Goal: Task Accomplishment & Management: Use online tool/utility

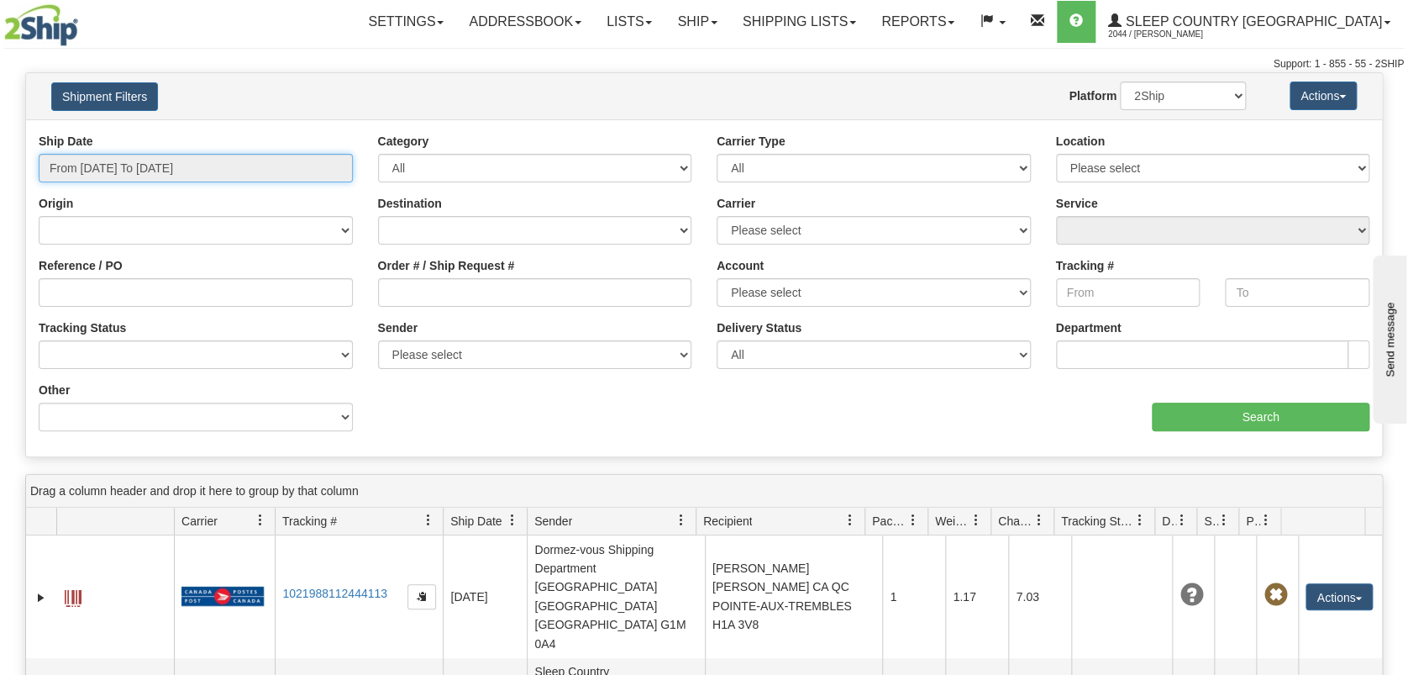
click at [125, 167] on input "From 08/29/2025 To 08/30/2025" at bounding box center [196, 168] width 314 height 29
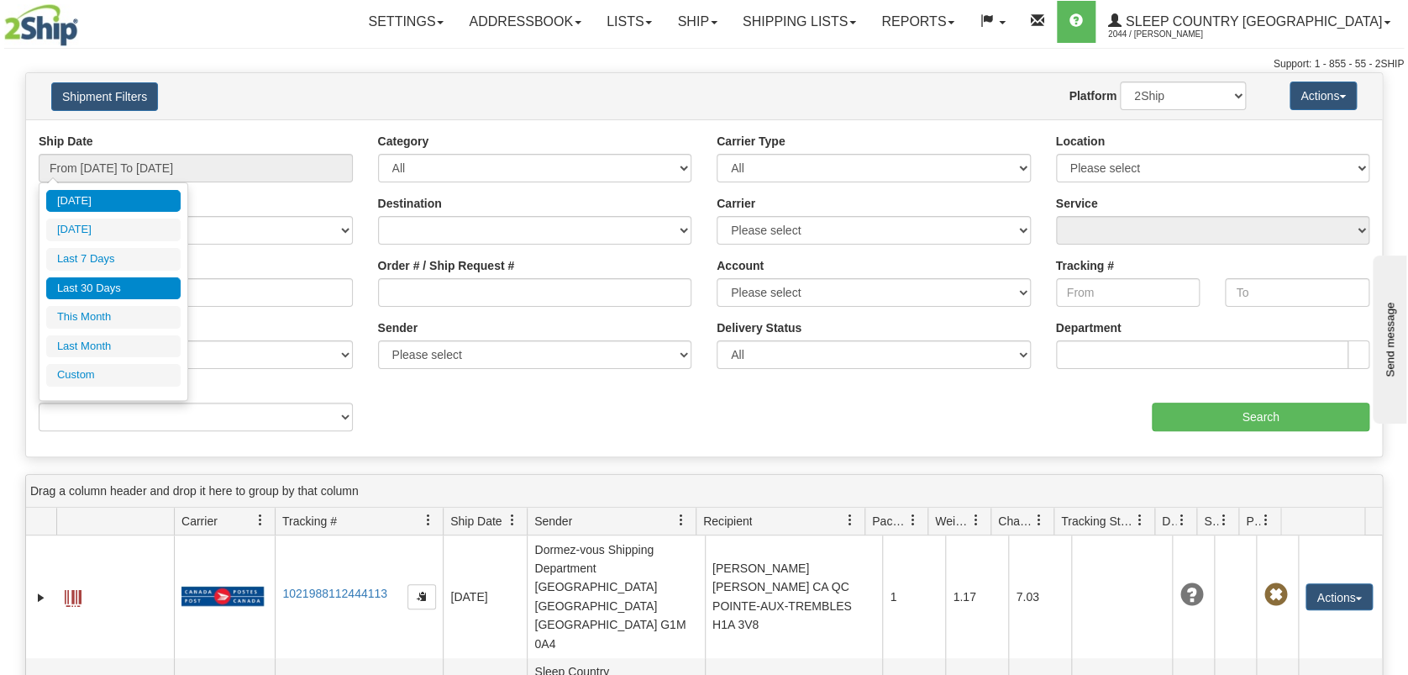
click at [125, 279] on li "Last 30 Days" at bounding box center [113, 288] width 134 height 23
type input "From 08/01/2025 To 08/30/2025"
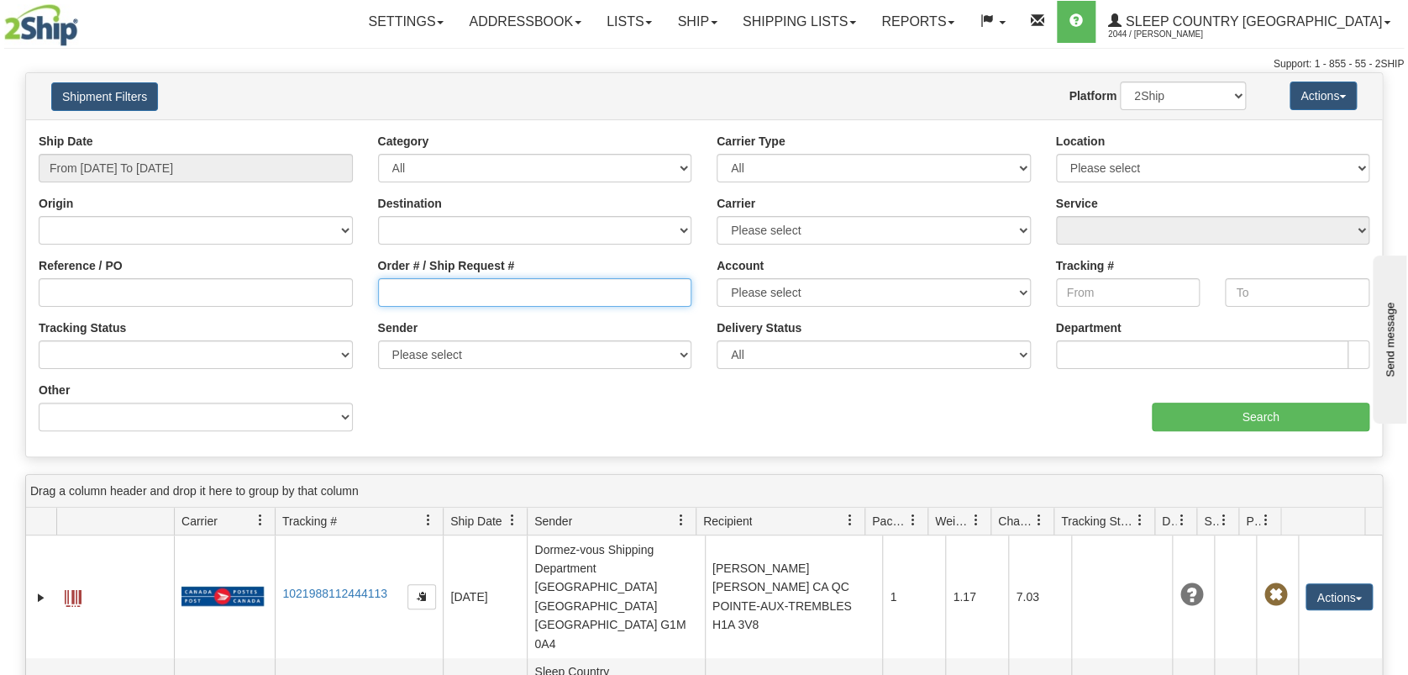
click at [470, 286] on input "Order # / Ship Request #" at bounding box center [535, 292] width 314 height 29
paste input "9000H997618"
type input "9000H997618"
click at [1216, 414] on input "Search" at bounding box center [1261, 416] width 218 height 29
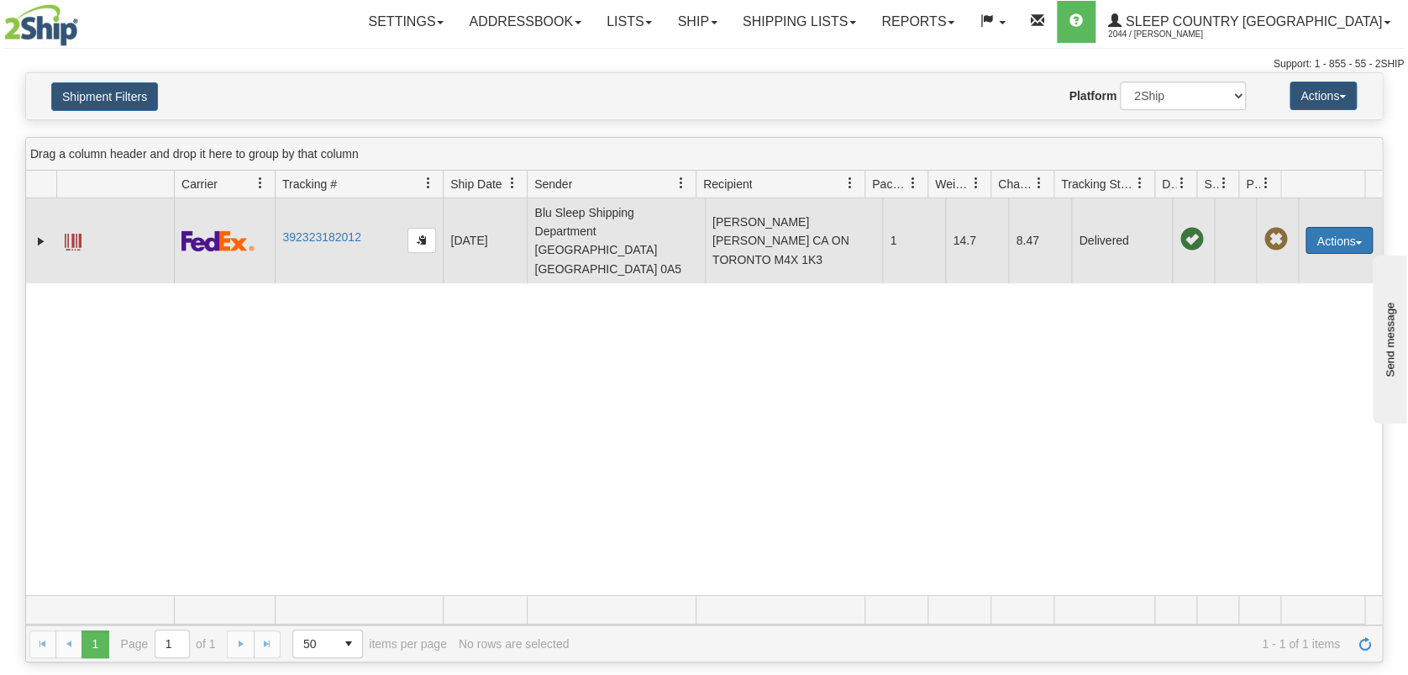
click at [1341, 227] on button "Actions" at bounding box center [1338, 240] width 67 height 27
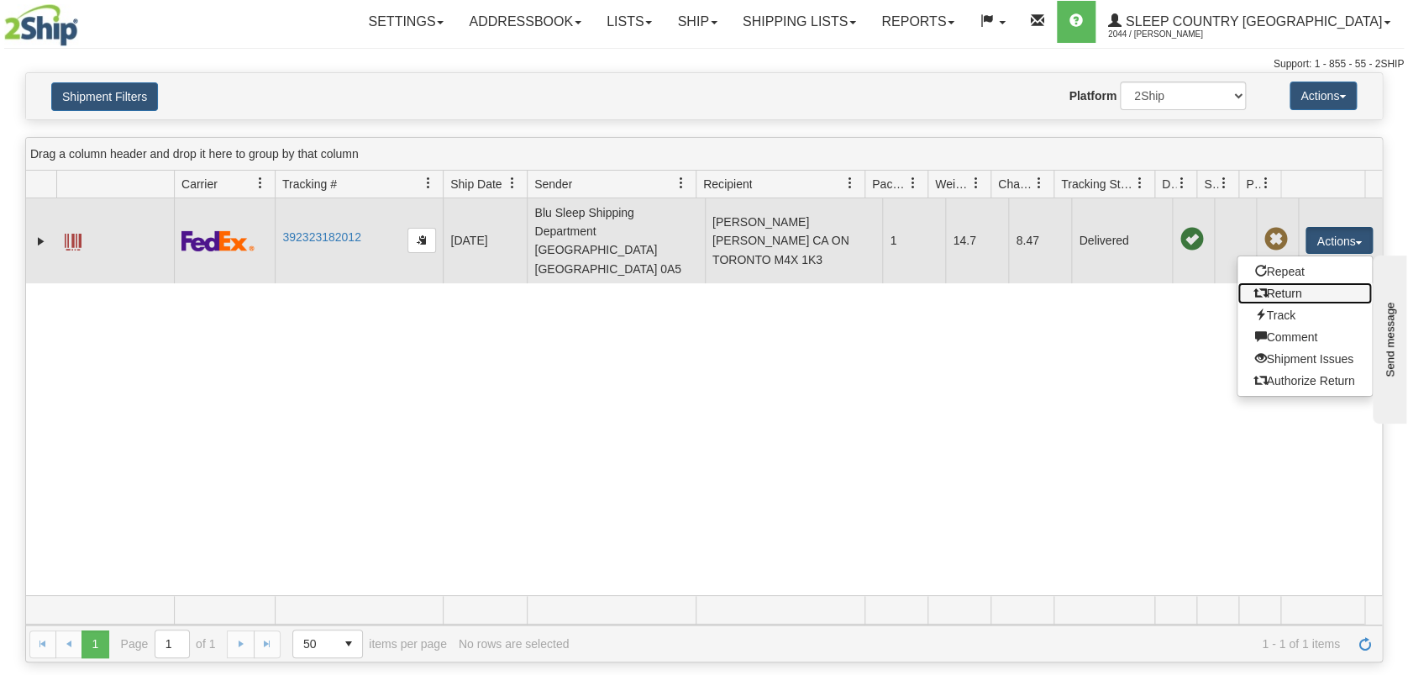
click at [1292, 282] on link "Return" at bounding box center [1304, 293] width 134 height 22
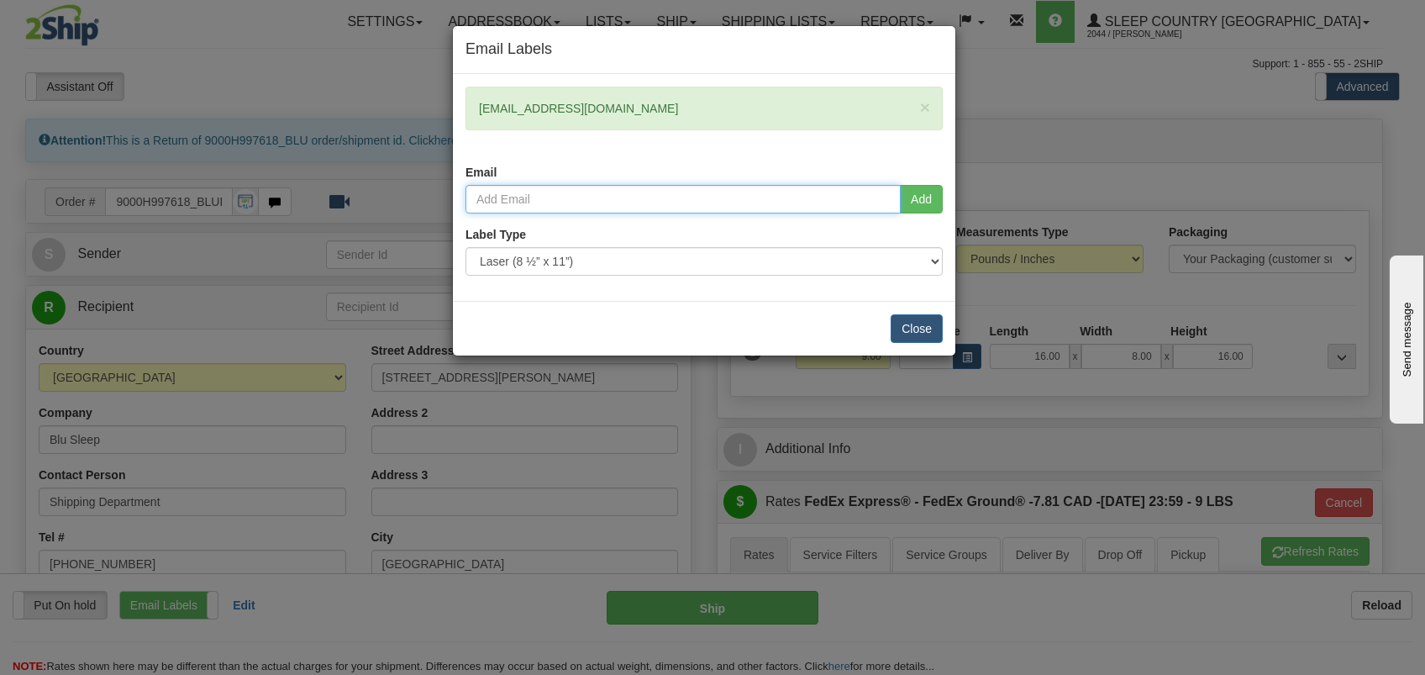
click at [610, 198] on input "email" at bounding box center [682, 199] width 435 height 29
type input "daniela.dodon@sleepcountry.ca"
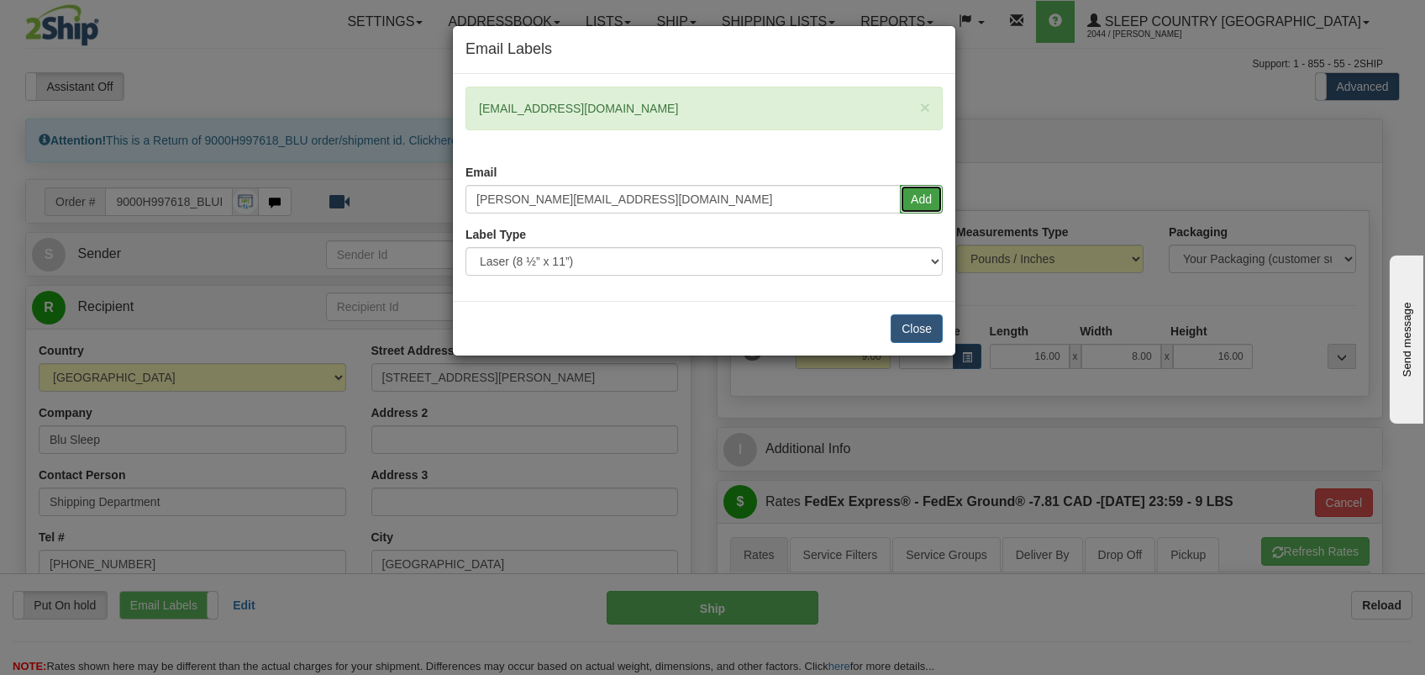
click at [913, 202] on button "Add" at bounding box center [921, 199] width 43 height 29
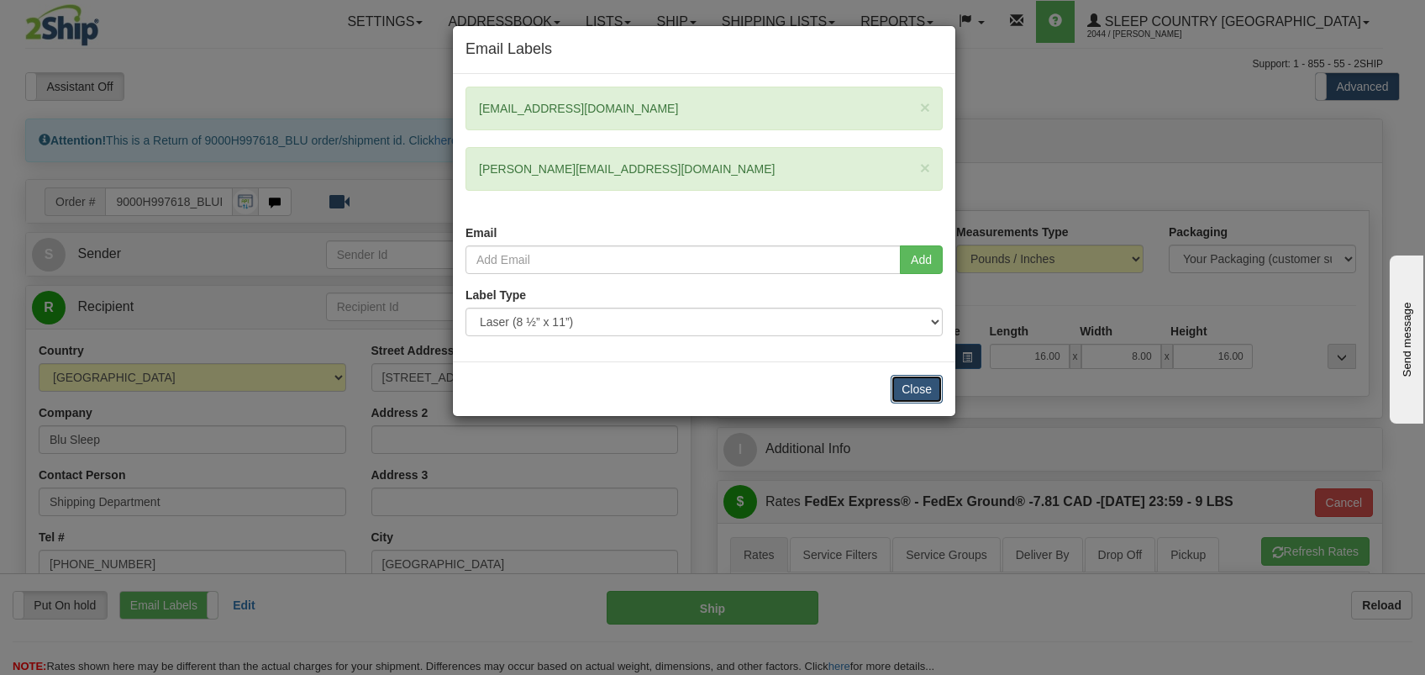
click at [921, 391] on button "Close" at bounding box center [916, 389] width 52 height 29
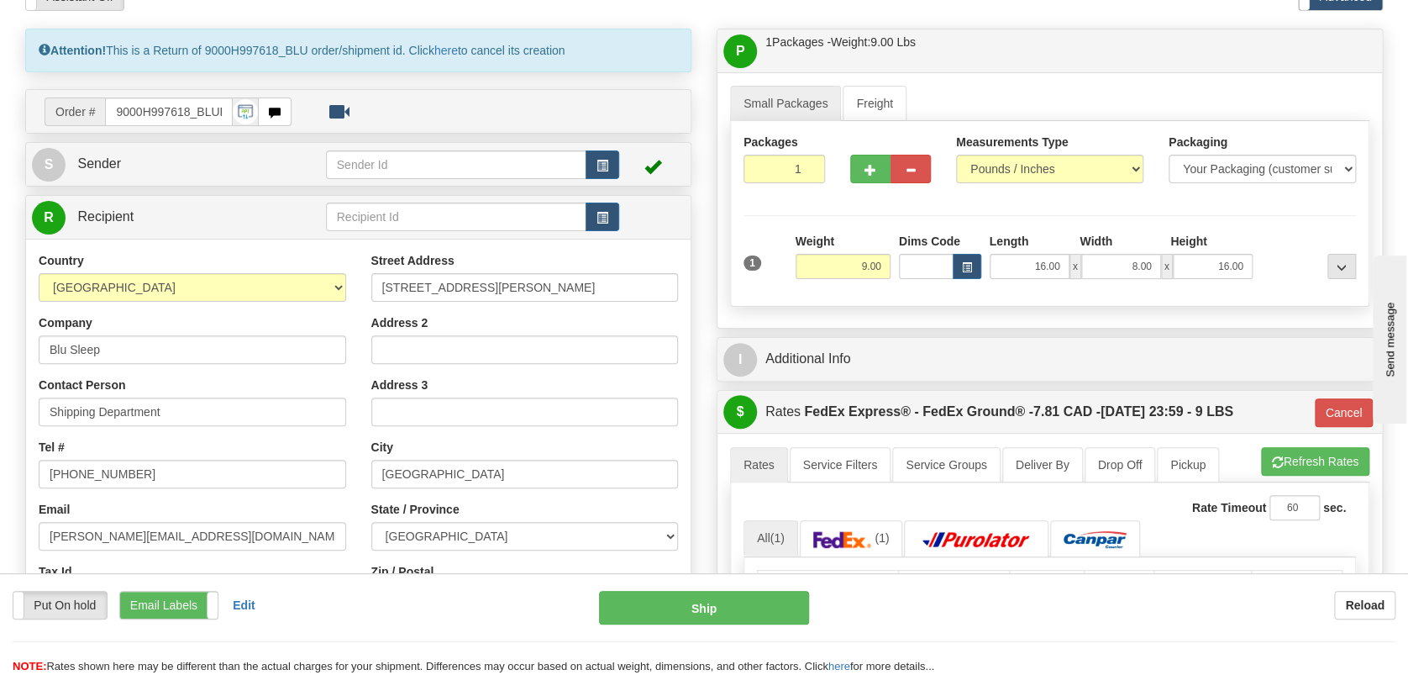
scroll to position [223, 0]
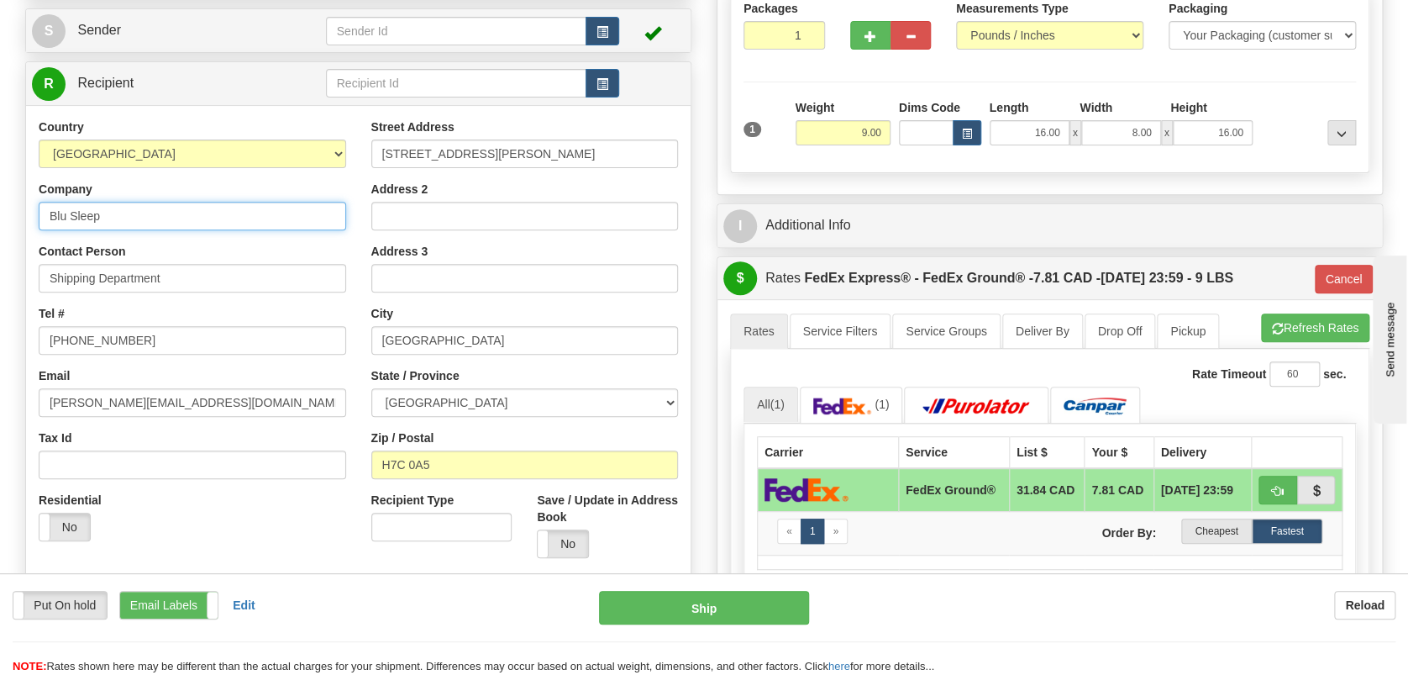
drag, startPoint x: 127, startPoint y: 215, endPoint x: -57, endPoint y: 199, distance: 184.7
click at [0, 199] on html "Training Course Close Toggle navigation Settings Shipping Preferences New Sende…" at bounding box center [704, 114] width 1408 height 675
type input "Sleep Country DC914 Belleville Hub"
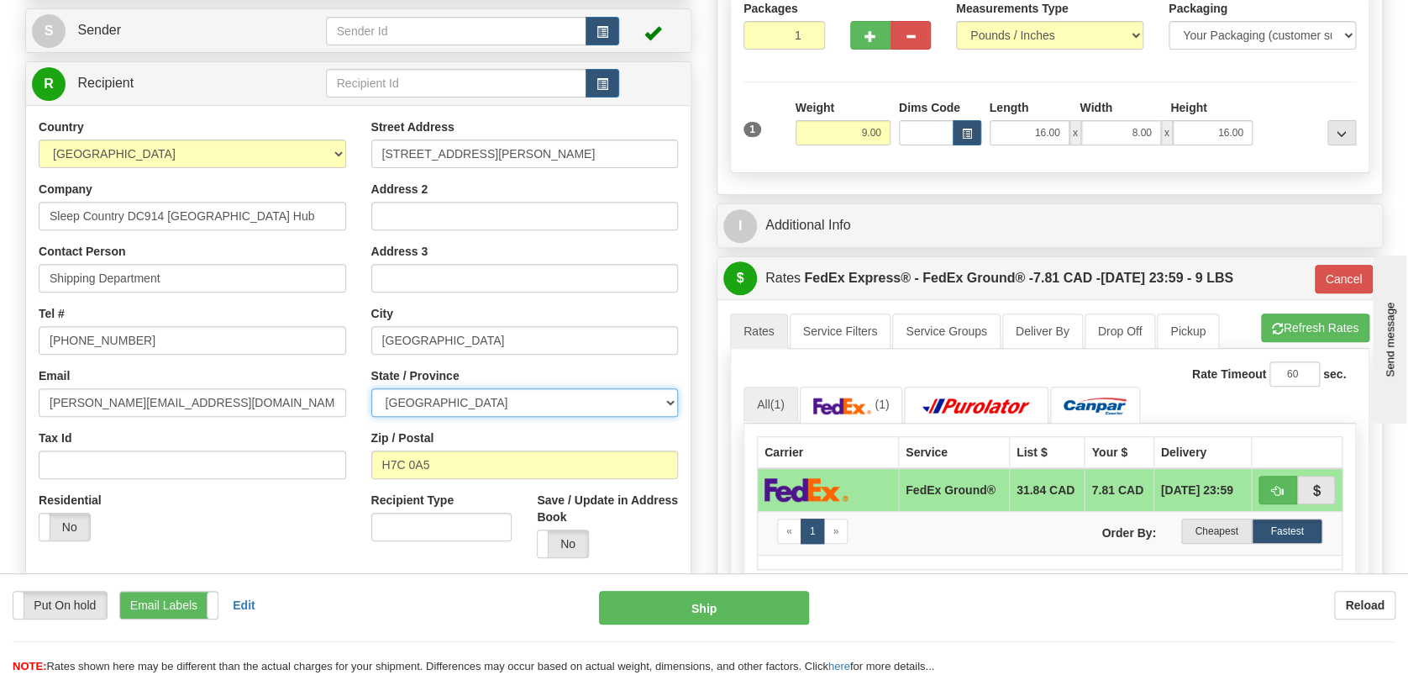
select select "ON"
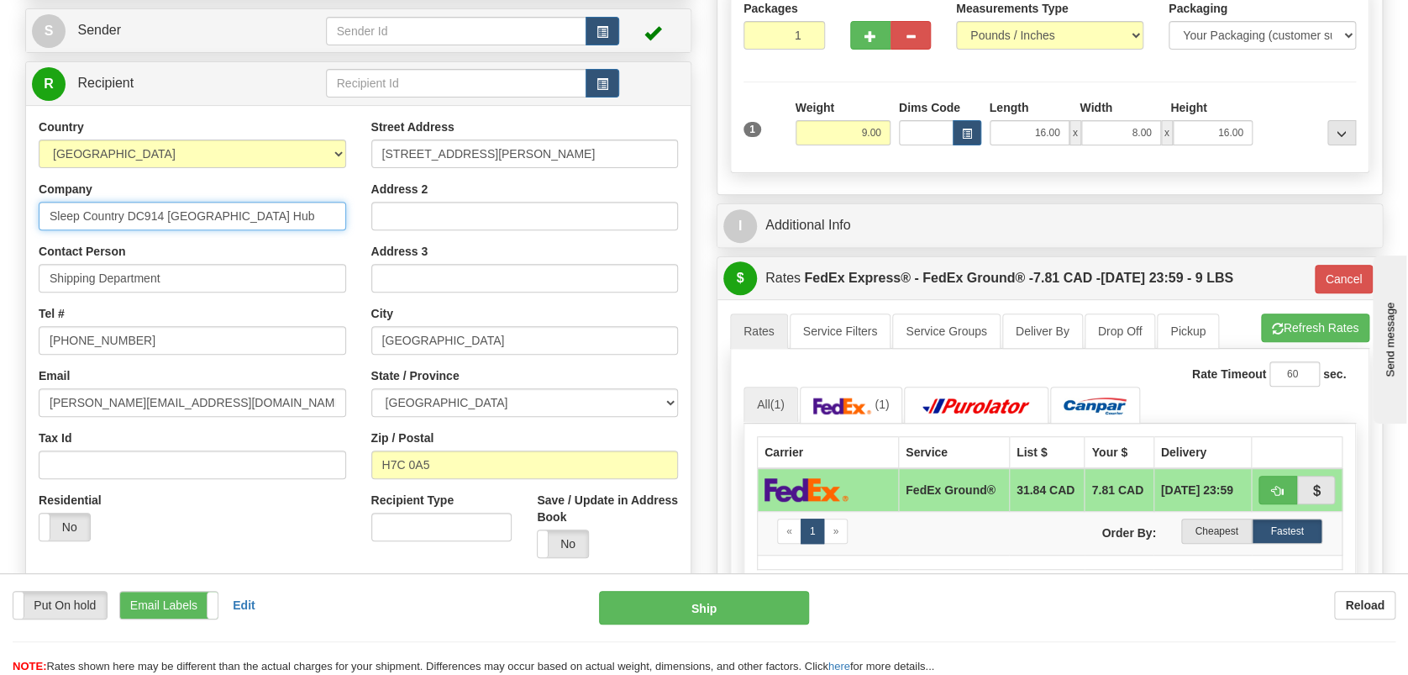
type input "Sleep Country Canada DC-914"
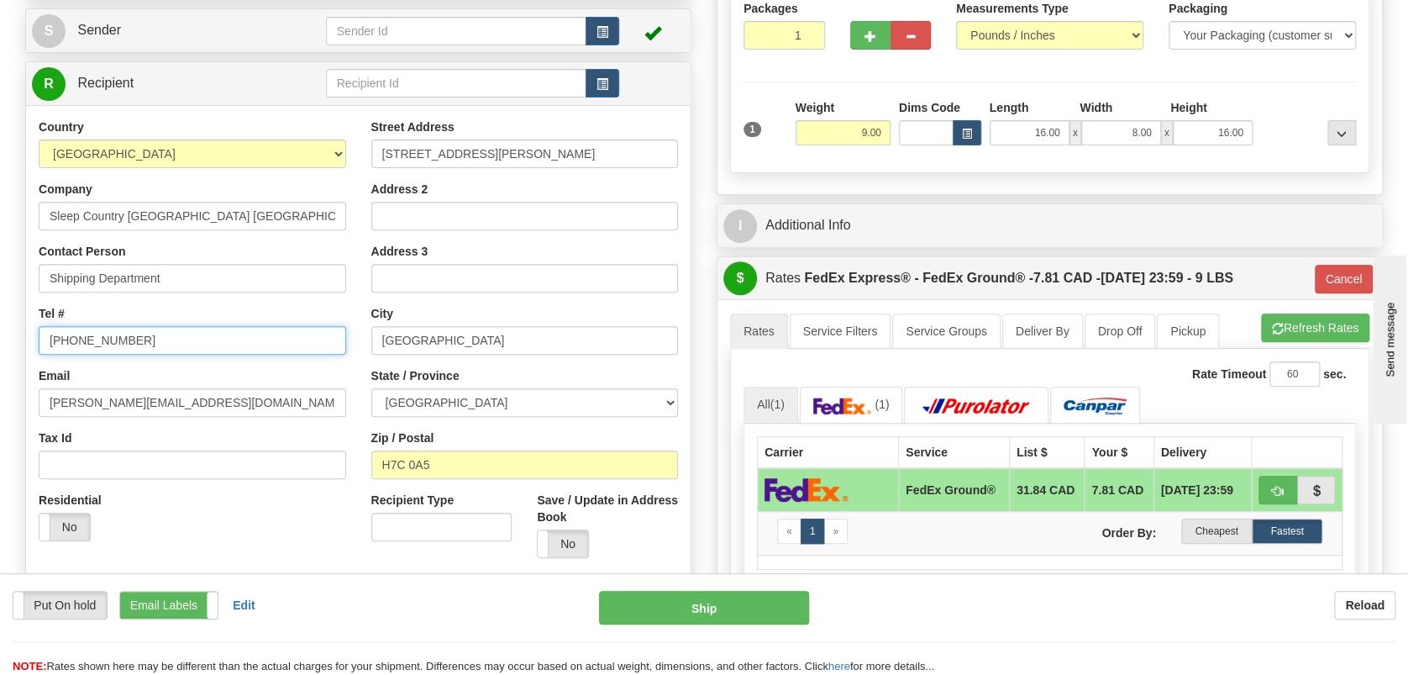
drag, startPoint x: 142, startPoint y: 339, endPoint x: -89, endPoint y: 316, distance: 232.1
click at [0, 316] on html "Training Course Close Toggle navigation Settings Shipping Preferences New Sende…" at bounding box center [704, 114] width 1408 height 675
type input "1-888-753-3788"
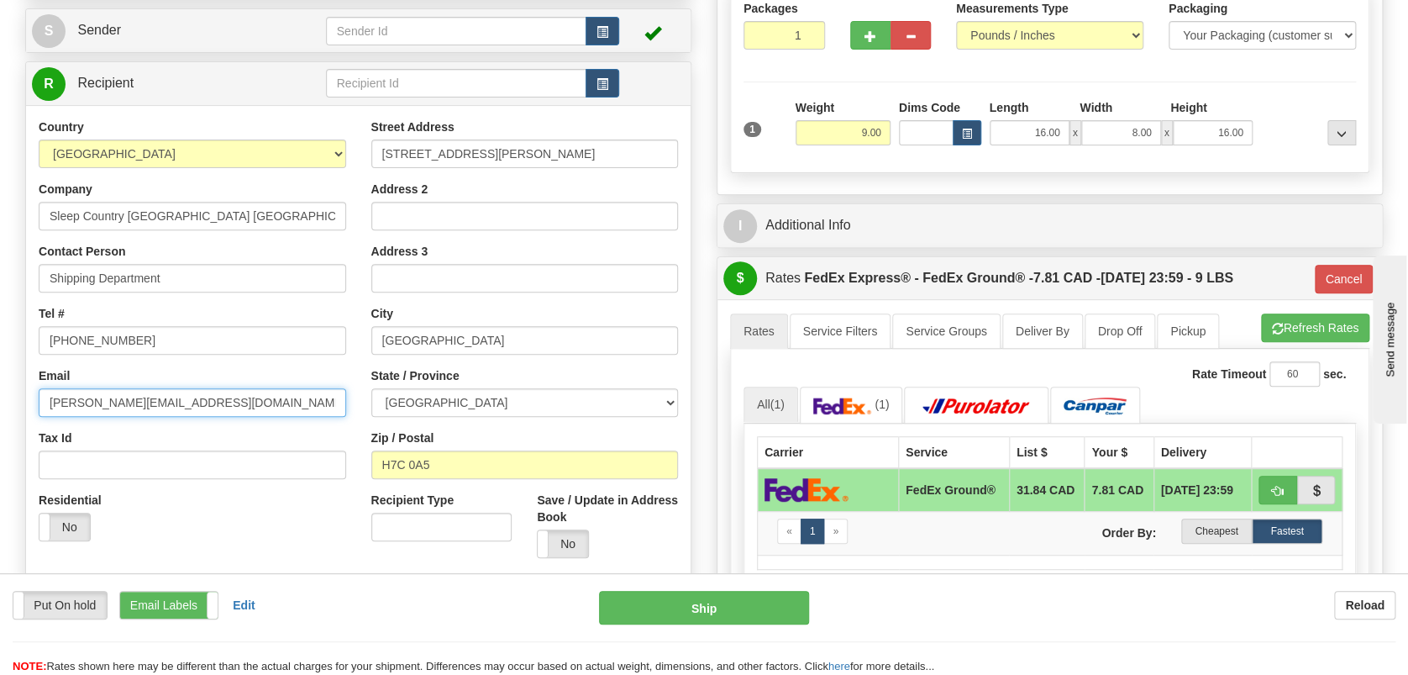
click at [188, 402] on input "sandro@myblusleep.com" at bounding box center [192, 402] width 307 height 29
drag, startPoint x: 207, startPoint y: 400, endPoint x: -40, endPoint y: 391, distance: 247.1
click at [0, 391] on html "Training Course Close Toggle navigation Settings Shipping Preferences New Sende…" at bounding box center [704, 114] width 1408 height 675
paste input "oc914@sleepcountry.ca"
type input "soc914@sleepcountry.ca"
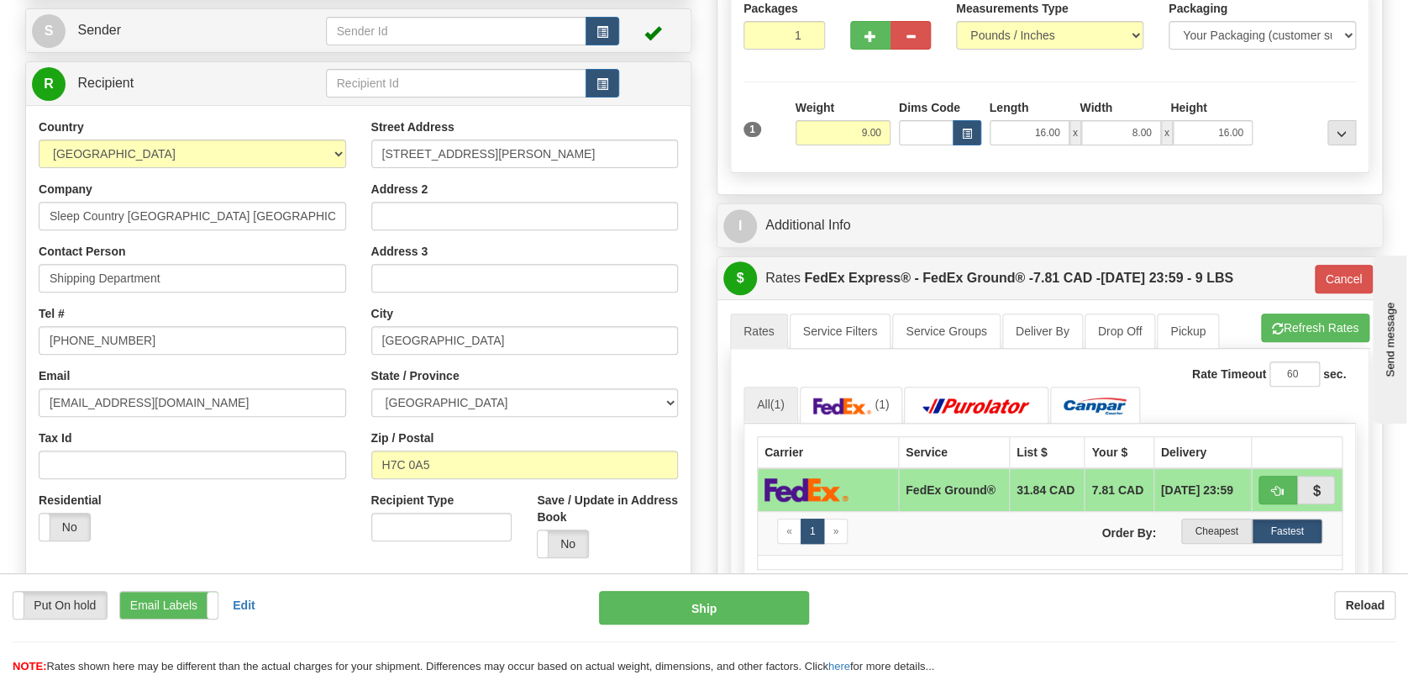
click at [336, 545] on div "Residential Yes No" at bounding box center [192, 522] width 333 height 62
drag, startPoint x: 566, startPoint y: 148, endPoint x: 79, endPoint y: 146, distance: 487.2
click at [89, 146] on div "Country AFGHANISTAN ALAND ISLANDS ALBANIA ALGERIA AMERICAN SAMOA ANDORRA ANGOLA…" at bounding box center [358, 344] width 664 height 452
type input "520 COLLEGE ST EAST"
click at [458, 403] on select "ALBERTA BRITISH COLUMBIA MANITOBA NEW BRUNSWICK NEWFOUNDLAND NOVA SCOTIA NUNAVU…" at bounding box center [524, 402] width 307 height 29
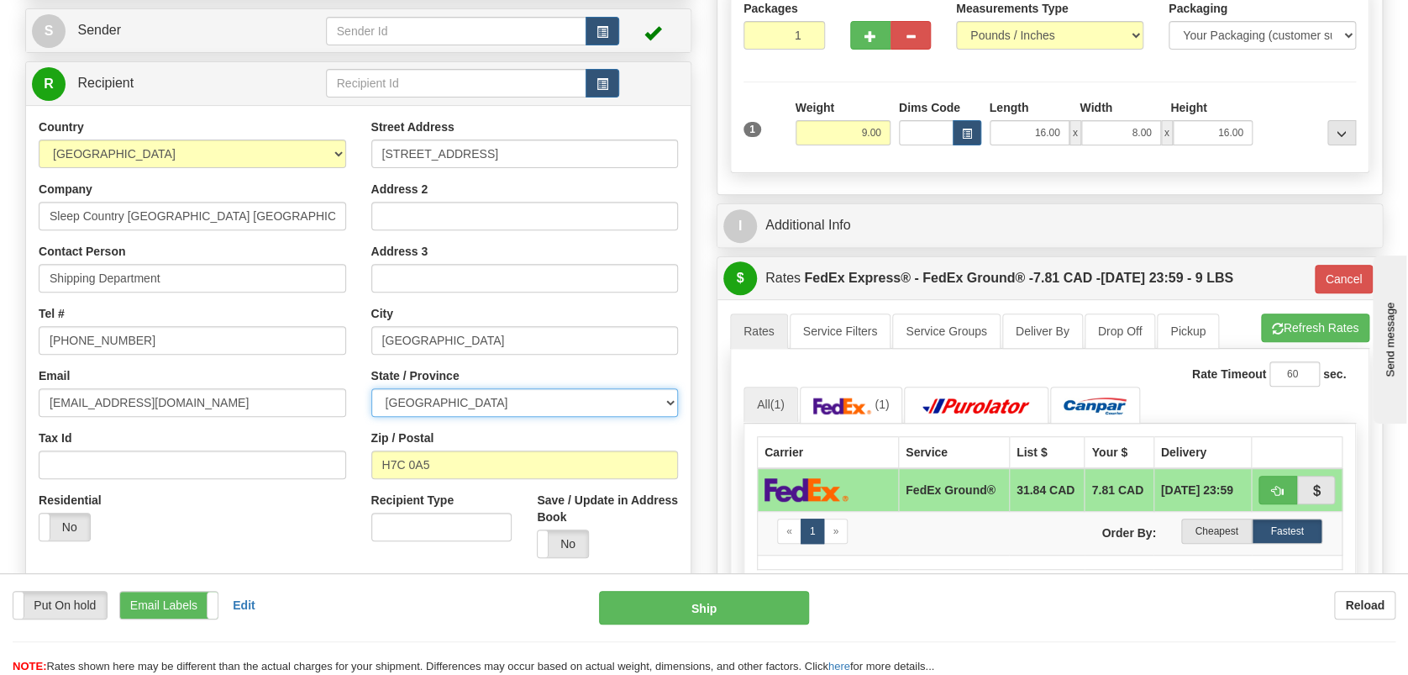
click at [371, 388] on select "ALBERTA BRITISH COLUMBIA MANITOBA NEW BRUNSWICK NEWFOUNDLAND NOVA SCOTIA NUNAVU…" at bounding box center [524, 402] width 307 height 29
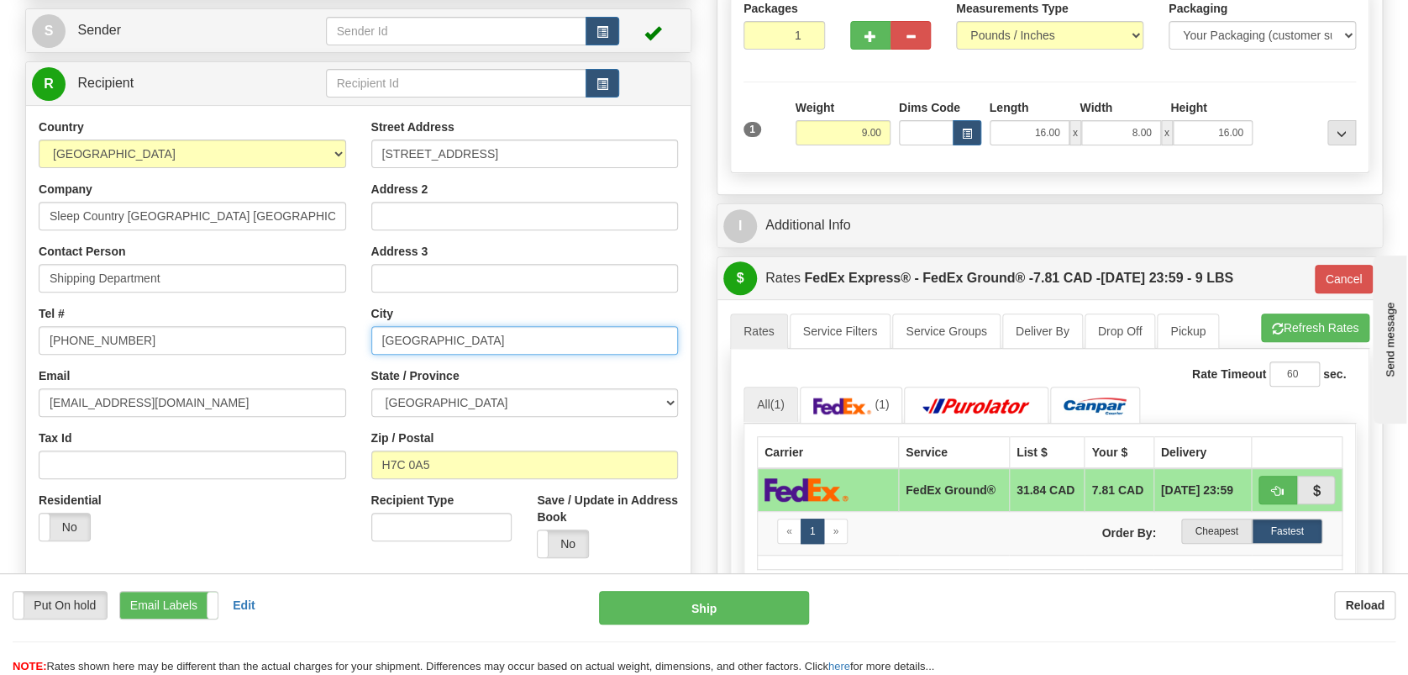
drag, startPoint x: 372, startPoint y: 332, endPoint x: 328, endPoint y: 332, distance: 43.7
click at [334, 332] on div "Country AFGHANISTAN ALAND ISLANDS ALBANIA ALGERIA AMERICAN SAMOA ANDORRA ANGOLA…" at bounding box center [358, 344] width 664 height 452
type input "BELLEVILLE"
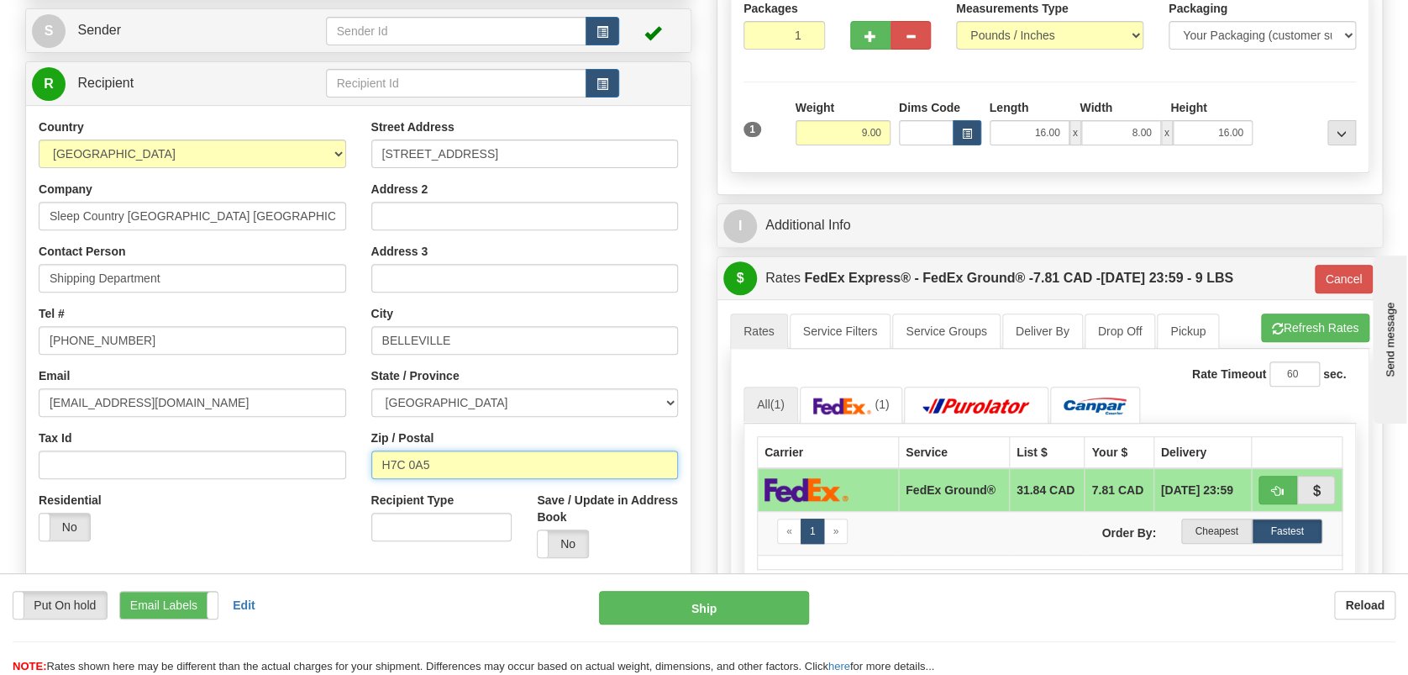
click at [474, 463] on input "H7C 0A5" at bounding box center [524, 464] width 307 height 29
drag, startPoint x: 454, startPoint y: 463, endPoint x: 334, endPoint y: 462, distance: 121.0
click at [334, 462] on div "Country AFGHANISTAN ALAND ISLANDS ALBANIA ALGERIA AMERICAN SAMOA ANDORRA ANGOLA…" at bounding box center [358, 344] width 664 height 452
type input "K8N 4Z6"
type input "92"
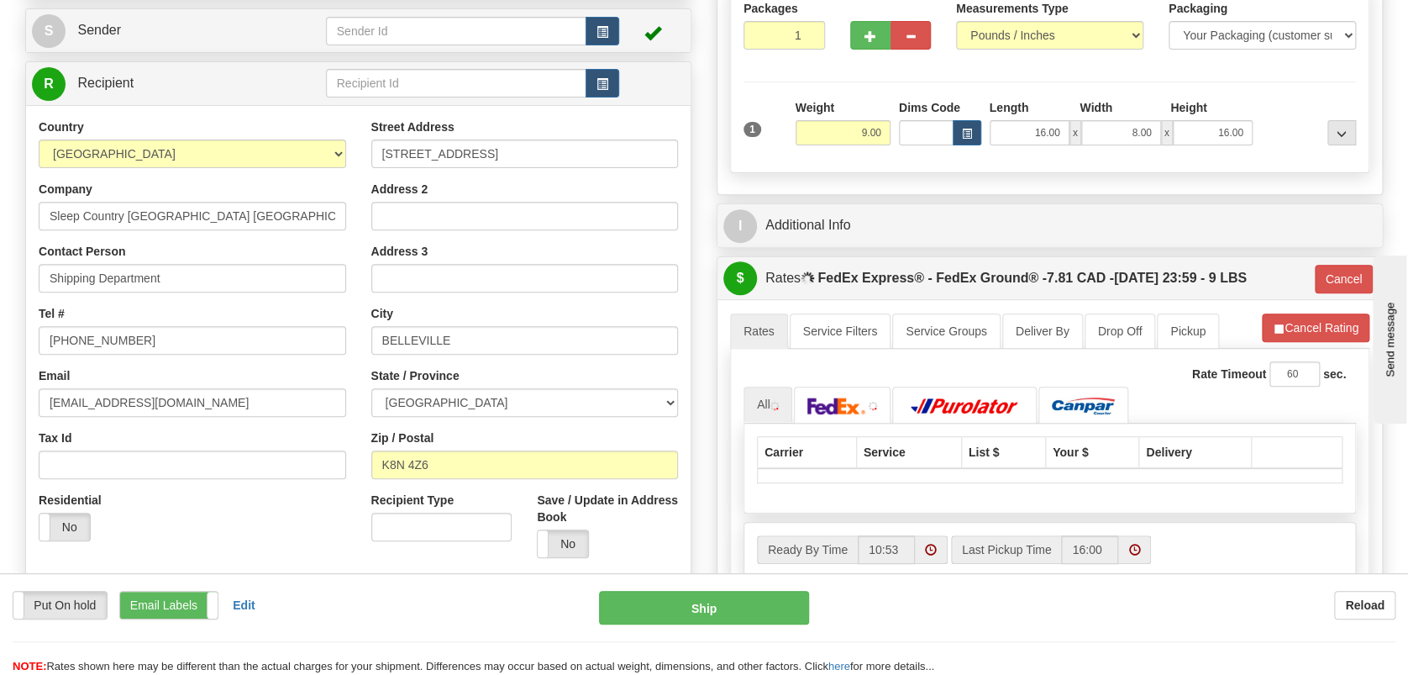
click at [410, 553] on div "Recipient Type Save / Update in Address Book Yes No" at bounding box center [525, 530] width 333 height 79
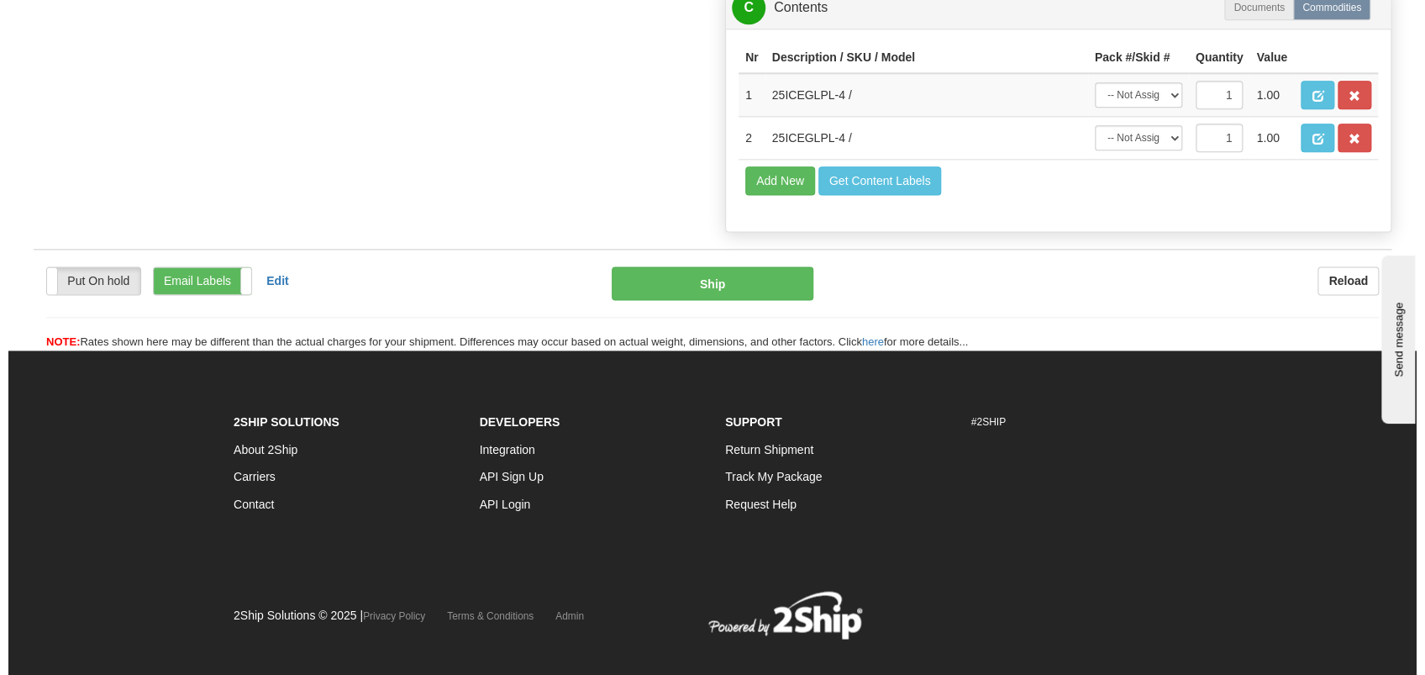
scroll to position [446, 0]
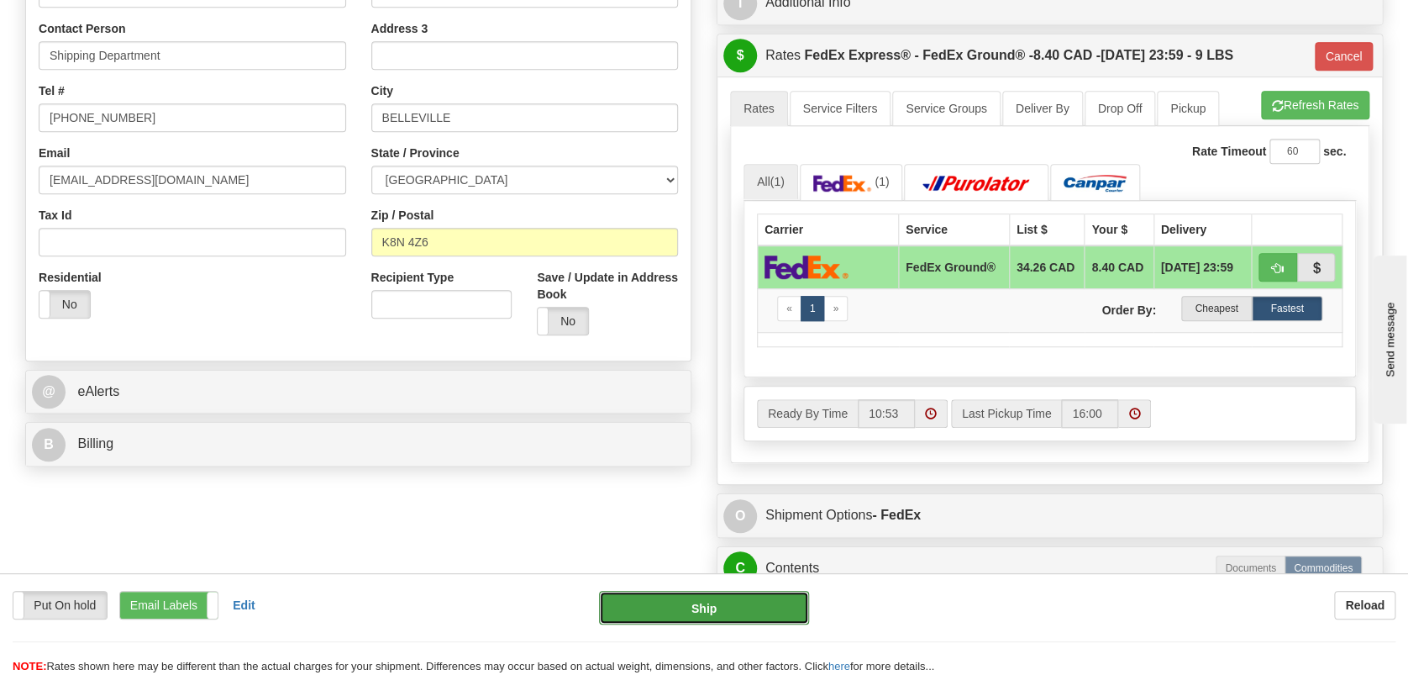
click at [739, 619] on button "Ship" at bounding box center [703, 608] width 209 height 34
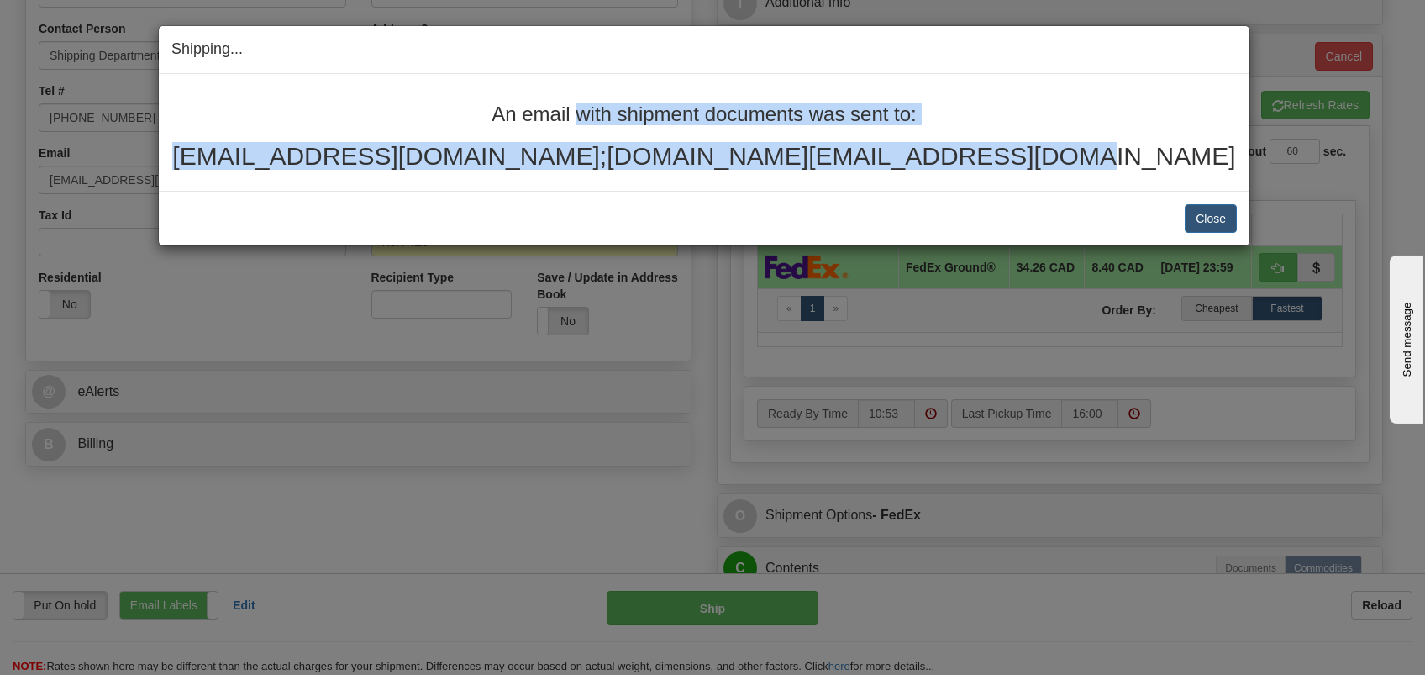
drag, startPoint x: 491, startPoint y: 110, endPoint x: 1079, endPoint y: 169, distance: 591.0
click at [1079, 169] on div "An email with shipment documents was sent to: ericsandler@outlook.com;daniela.d…" at bounding box center [703, 136] width 1065 height 66
copy div "An email with shipment documents was sent to: ericsandler@outlook.com;daniela.d…"
drag, startPoint x: 972, startPoint y: 346, endPoint x: 848, endPoint y: 365, distance: 125.0
click at [972, 346] on div "Shipping... Your SHIPMENT will EXPIRE in An email with shipment documents was s…" at bounding box center [712, 337] width 1425 height 675
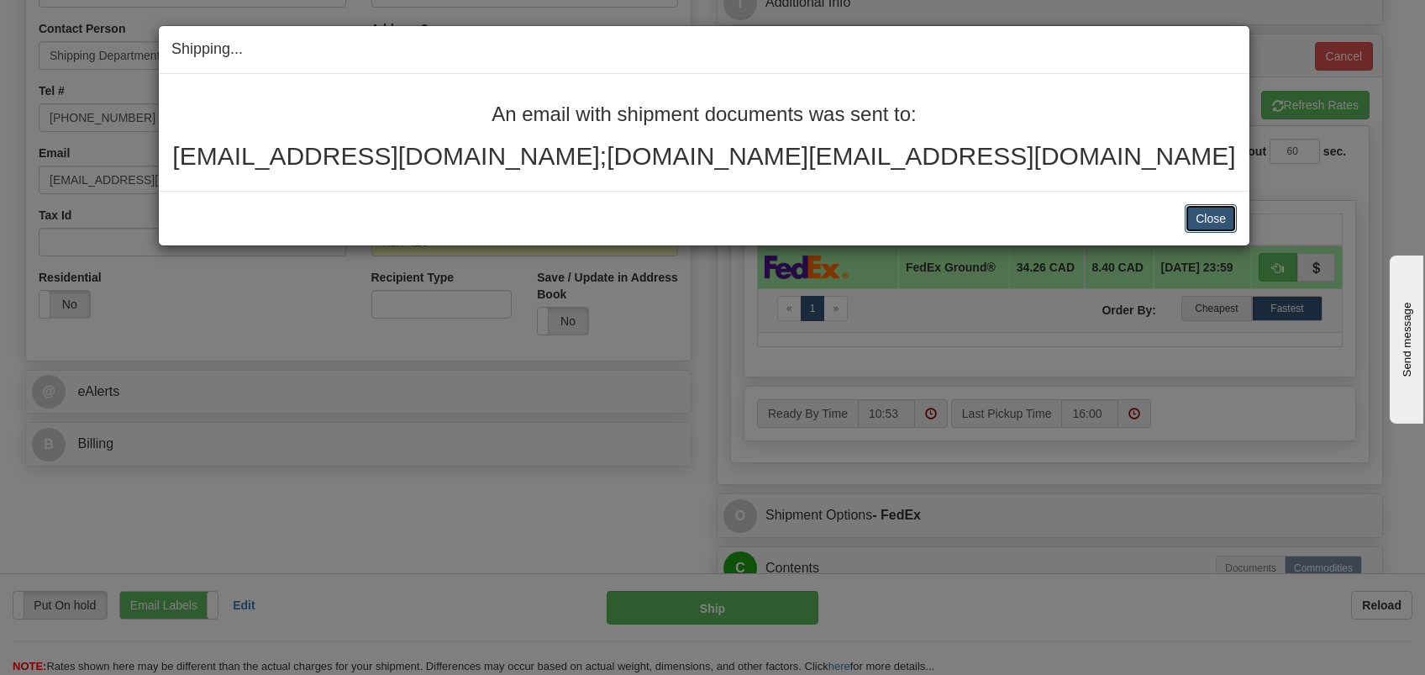
click at [1211, 218] on button "Close" at bounding box center [1210, 218] width 52 height 29
